Goal: Navigation & Orientation: Find specific page/section

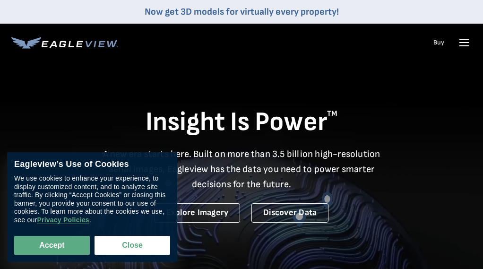
click at [458, 42] on icon at bounding box center [463, 42] width 15 height 15
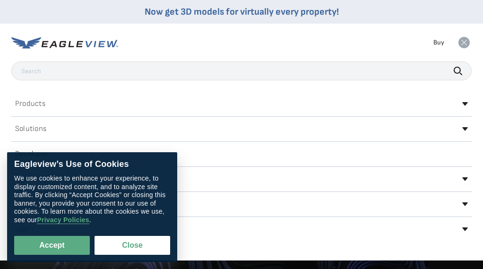
scroll to position [142, 0]
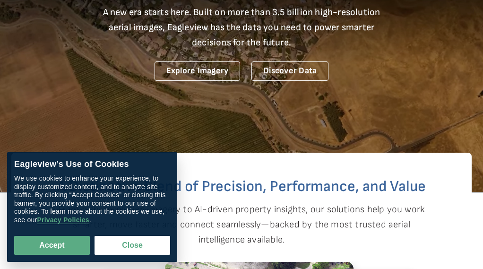
drag, startPoint x: 138, startPoint y: 245, endPoint x: 412, endPoint y: 81, distance: 319.8
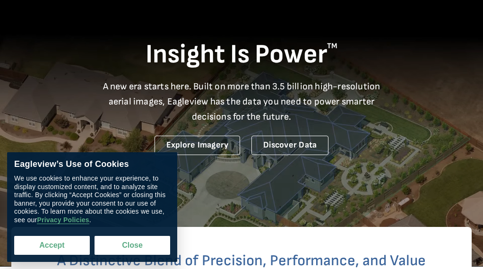
scroll to position [67, 0]
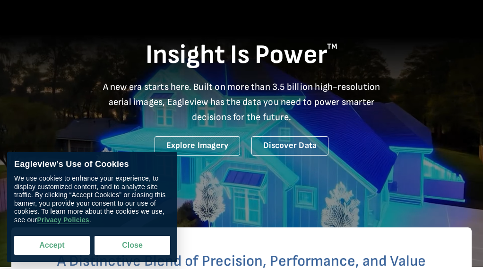
click at [73, 244] on button "Accept" at bounding box center [52, 245] width 76 height 19
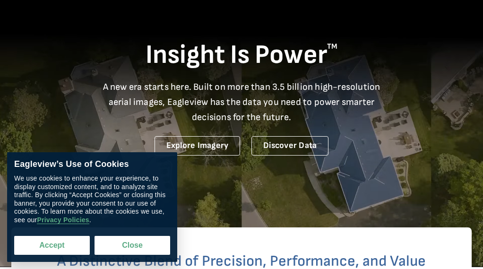
checkbox input "true"
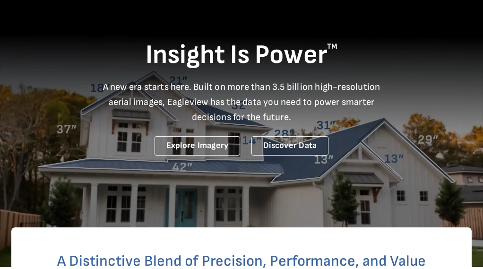
click at [436, 101] on div "Insight Is Power TM A new era starts here. Built on more than 3.5 billion high-…" at bounding box center [241, 76] width 460 height 158
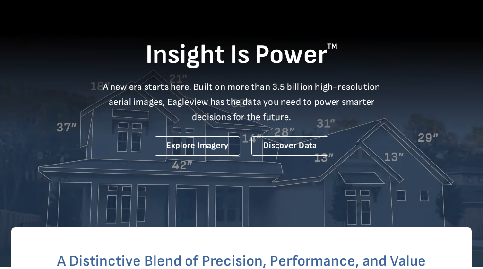
scroll to position [0, 0]
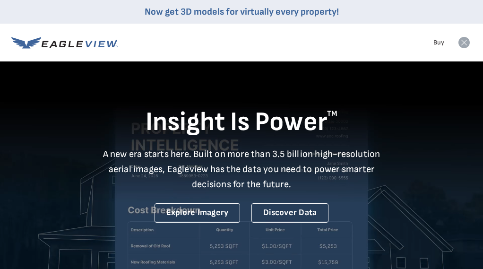
click at [466, 42] on icon at bounding box center [463, 42] width 11 height 11
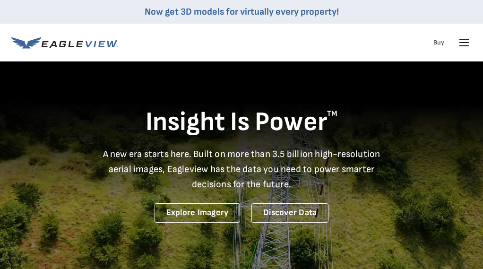
click at [468, 39] on icon at bounding box center [463, 42] width 15 height 15
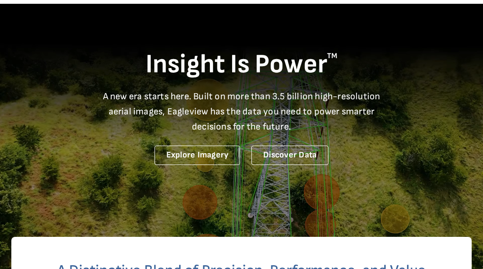
scroll to position [12, 0]
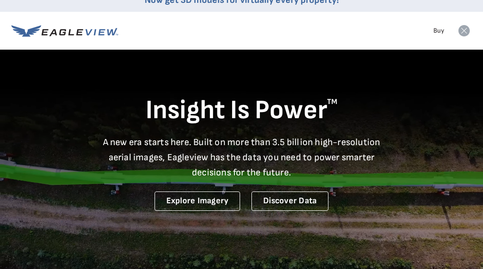
click at [463, 29] on rect at bounding box center [463, 30] width 15 height 15
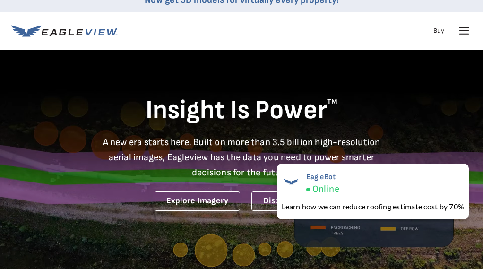
click at [465, 33] on icon at bounding box center [463, 30] width 15 height 15
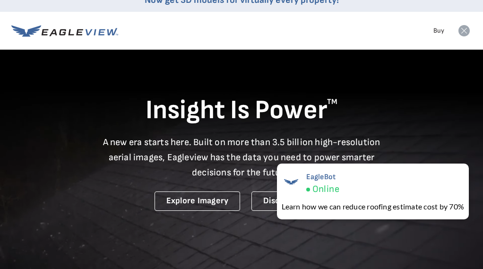
click at [467, 33] on icon at bounding box center [463, 30] width 11 height 11
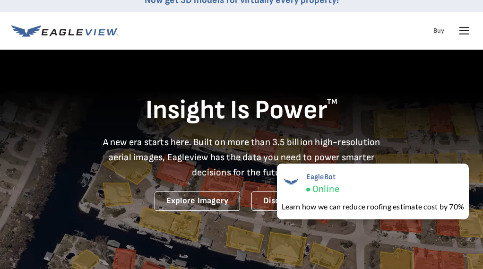
click at [467, 25] on icon at bounding box center [463, 30] width 15 height 15
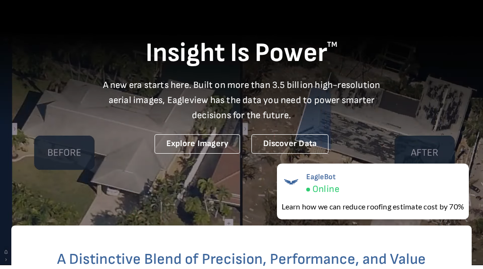
scroll to position [0, 0]
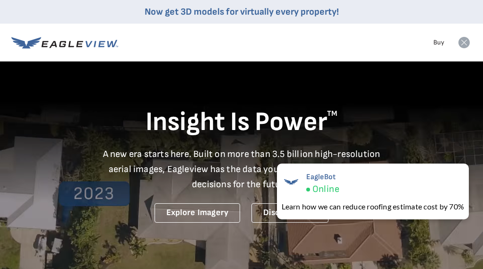
click at [458, 41] on rect at bounding box center [463, 42] width 15 height 15
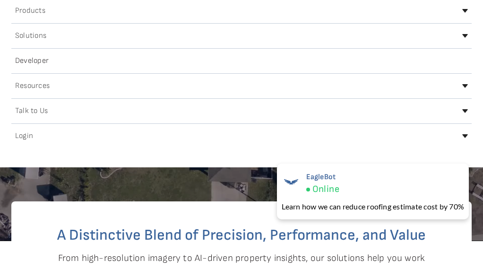
scroll to position [104, 0]
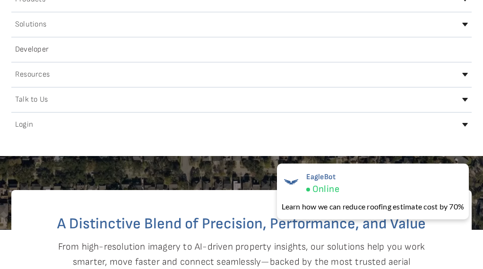
click at [463, 123] on icon at bounding box center [465, 125] width 6 height 4
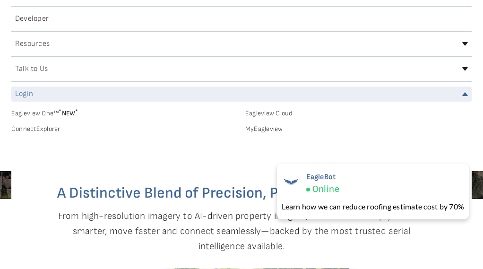
scroll to position [136, 0]
click at [263, 128] on link "MyEagleview" at bounding box center [358, 128] width 226 height 8
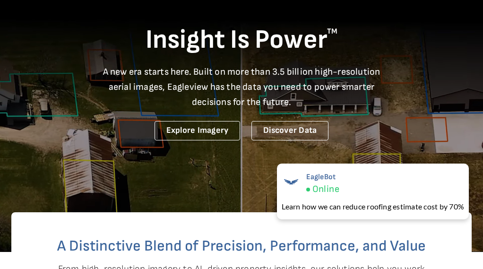
scroll to position [78, 0]
